Goal: Check status: Check status

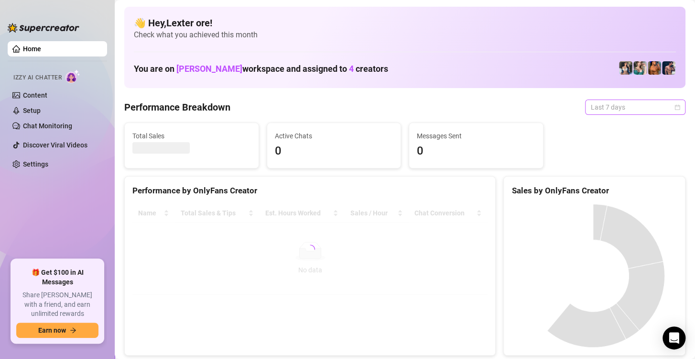
click at [654, 114] on div "Last 7 days" at bounding box center [635, 106] width 100 height 15
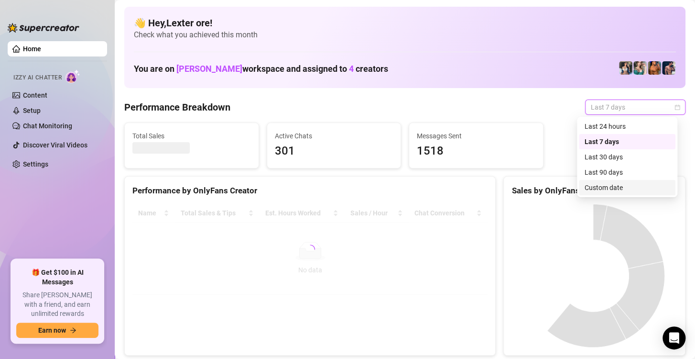
click at [606, 187] on div "Custom date" at bounding box center [627, 187] width 85 height 11
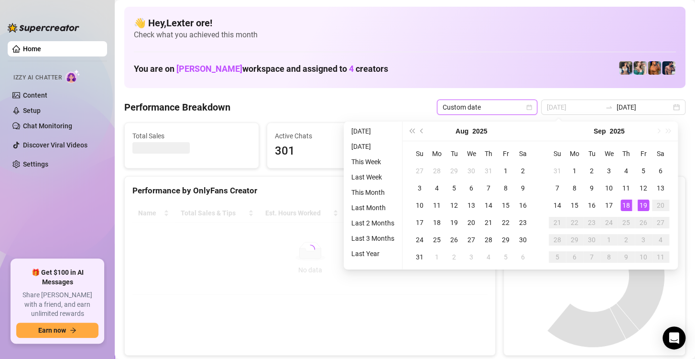
type input "[DATE]"
click at [640, 206] on div "19" at bounding box center [643, 204] width 11 height 11
type input "[DATE]"
click at [628, 203] on div "18" at bounding box center [626, 204] width 11 height 11
type input "[DATE]"
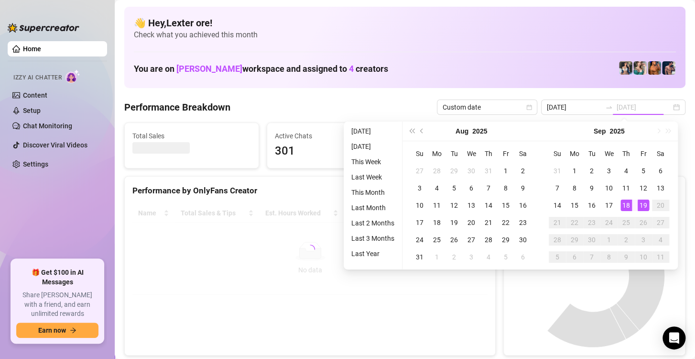
type input "[DATE]"
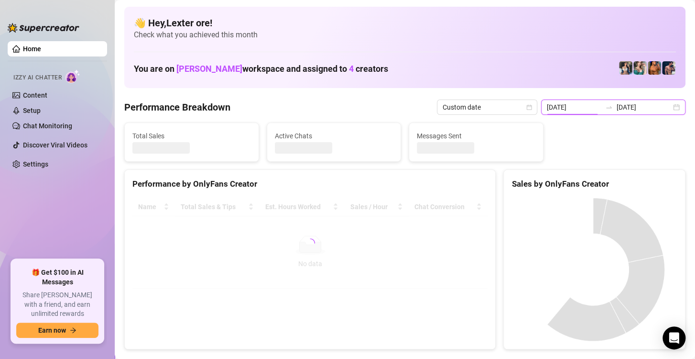
click at [573, 103] on input "[DATE]" at bounding box center [574, 107] width 55 height 11
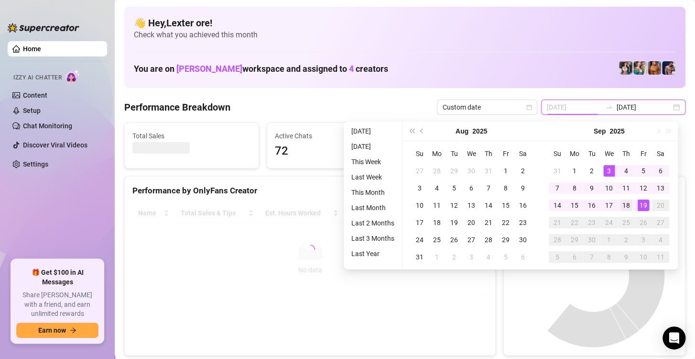
type input "[DATE]"
click at [630, 207] on div "18" at bounding box center [626, 204] width 11 height 11
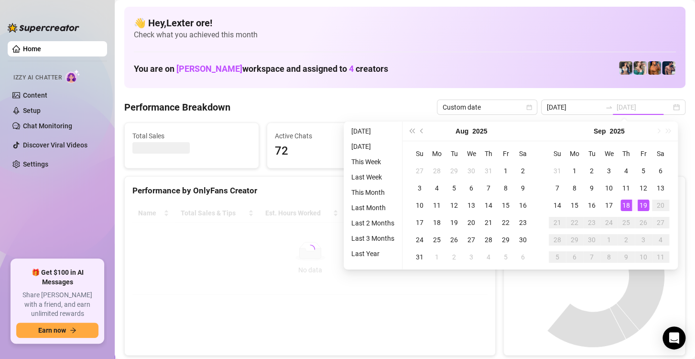
click at [630, 207] on div "18" at bounding box center [626, 204] width 11 height 11
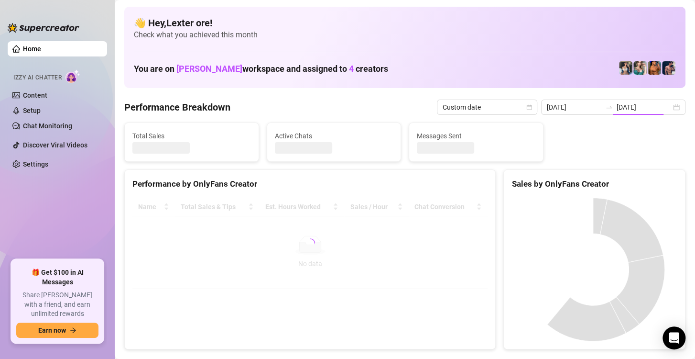
type input "[DATE]"
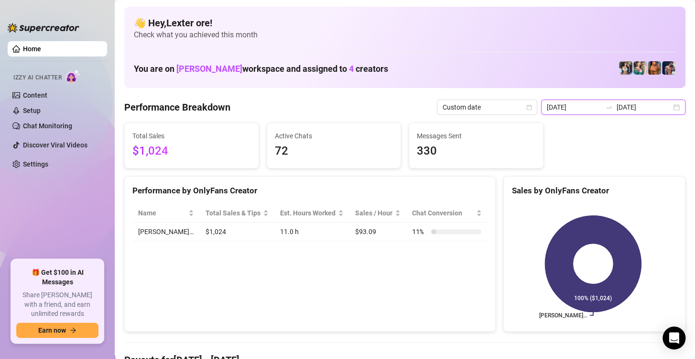
click at [571, 107] on input "[DATE]" at bounding box center [574, 107] width 55 height 11
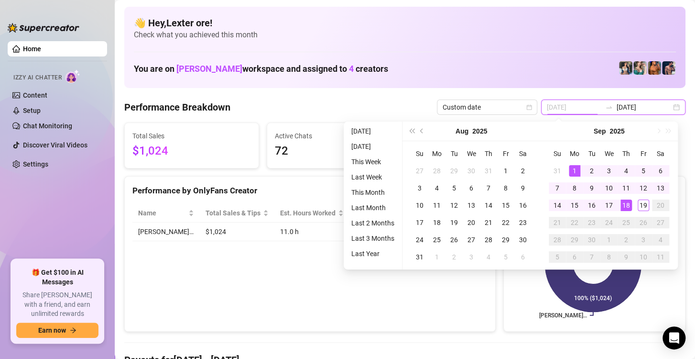
type input "[DATE]"
click at [575, 170] on div "1" at bounding box center [574, 170] width 11 height 11
type input "[DATE]"
click at [642, 207] on div "19" at bounding box center [643, 204] width 11 height 11
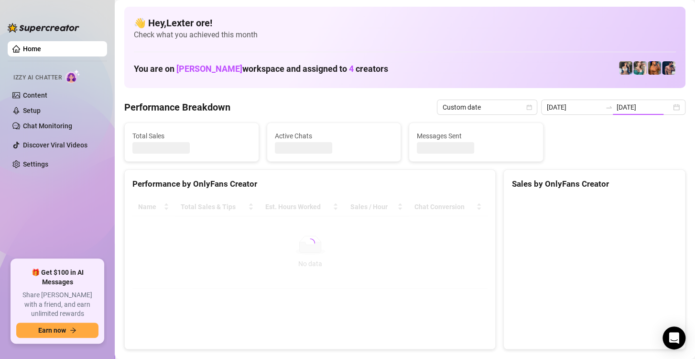
type input "[DATE]"
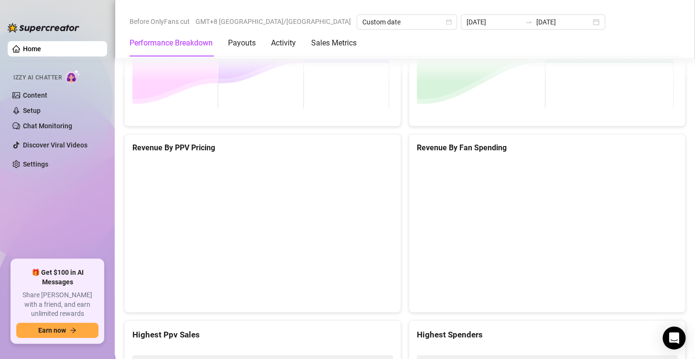
scroll to position [1495, 0]
